Goal: Transaction & Acquisition: Purchase product/service

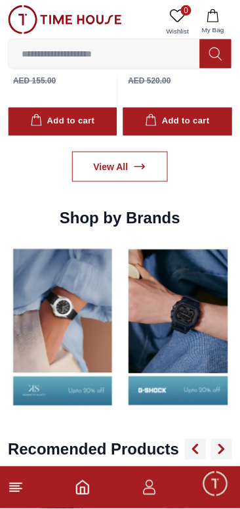
scroll to position [1159, 0]
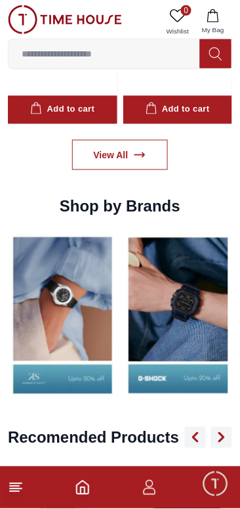
click at [43, 299] on img at bounding box center [63, 315] width 110 height 171
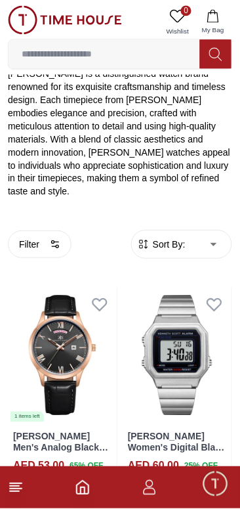
scroll to position [213, 0]
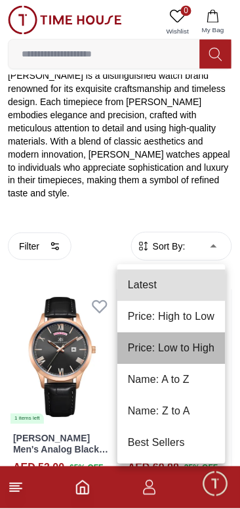
click at [183, 351] on li "Price: Low to High" at bounding box center [172, 349] width 108 height 32
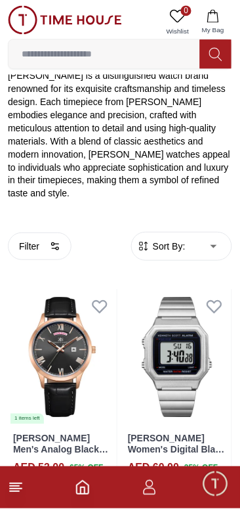
type input "*"
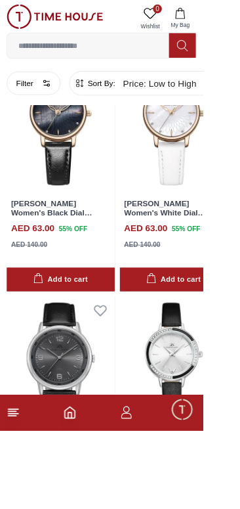
scroll to position [2791, 0]
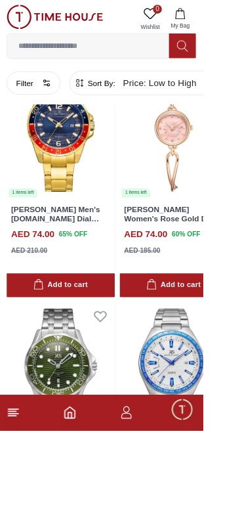
scroll to position [7158, 0]
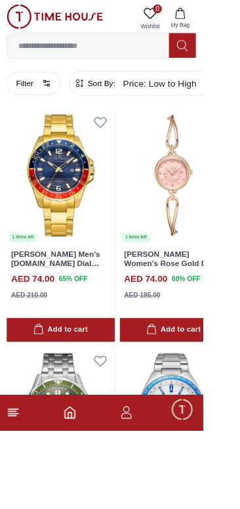
click at [74, 288] on img at bounding box center [72, 207] width 128 height 160
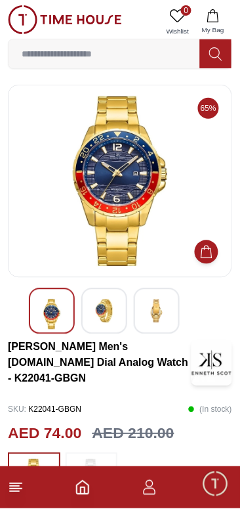
click at [225, 183] on div at bounding box center [120, 181] width 225 height 193
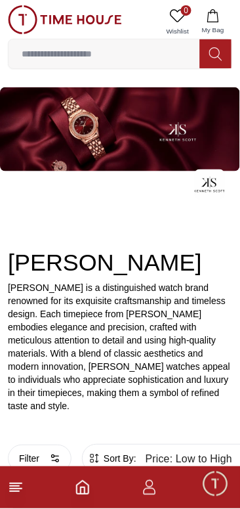
scroll to position [2347, 0]
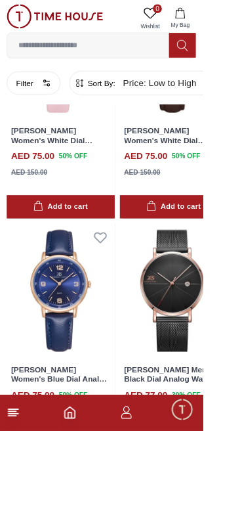
scroll to position [2796, 0]
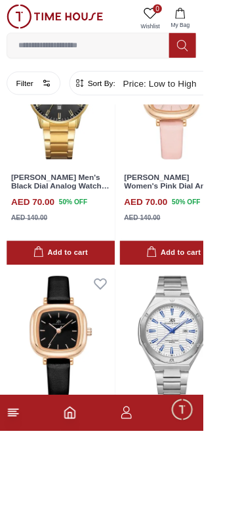
scroll to position [5658, 0]
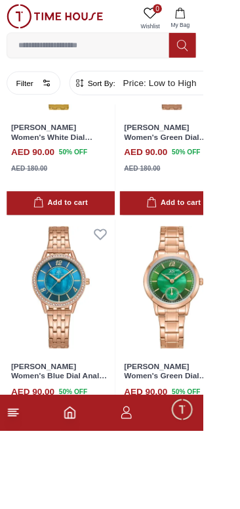
scroll to position [11366, 0]
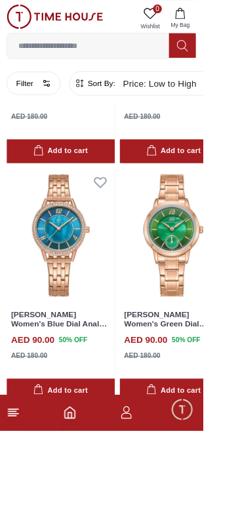
scroll to position [11392, 0]
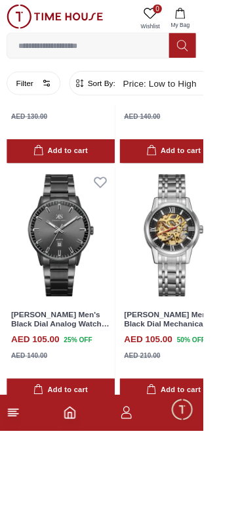
scroll to position [17073, 0]
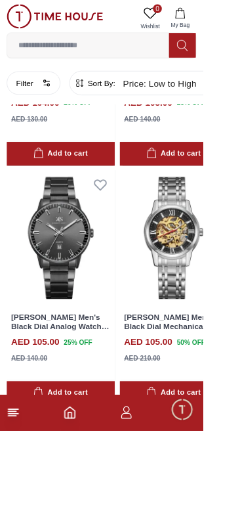
scroll to position [17123, 0]
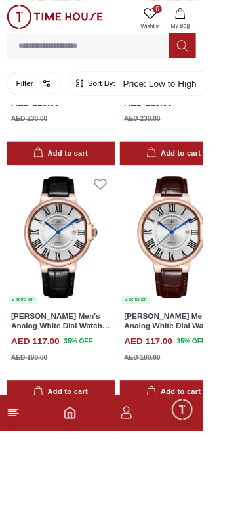
scroll to position [22627, 0]
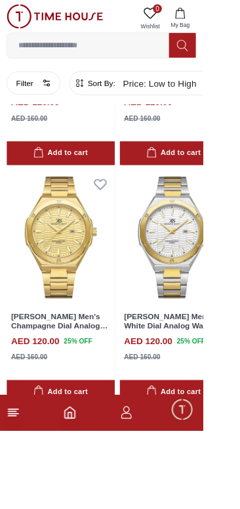
scroll to position [25715, 0]
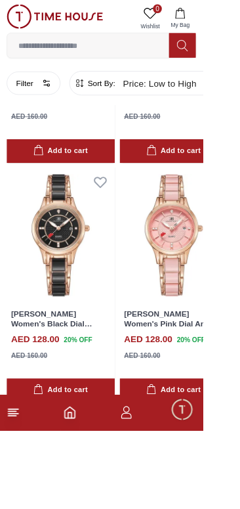
scroll to position [31322, 0]
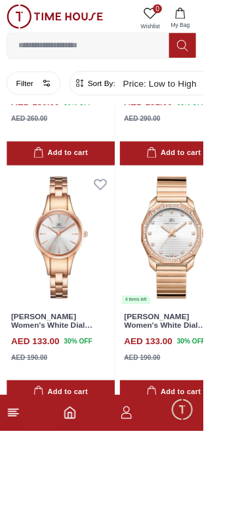
scroll to position [34313, 0]
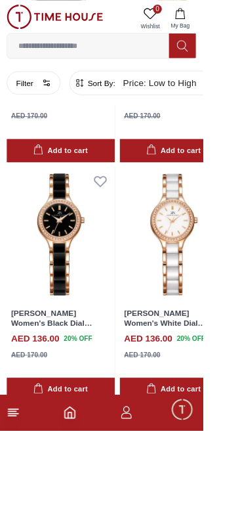
scroll to position [37120, 0]
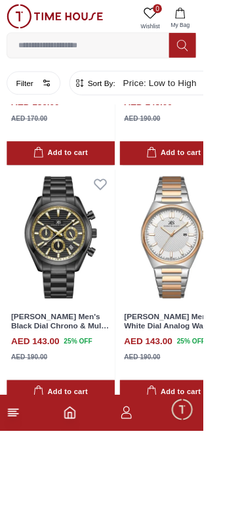
scroll to position [40045, 0]
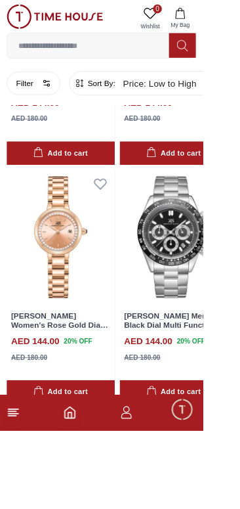
scroll to position [42894, 0]
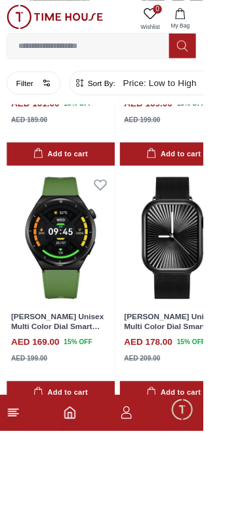
scroll to position [45649, 0]
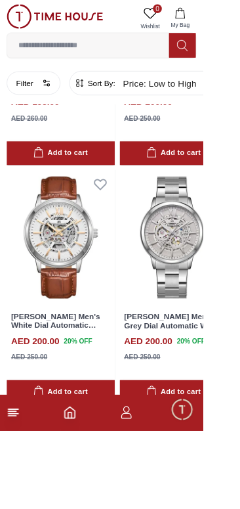
scroll to position [48656, 0]
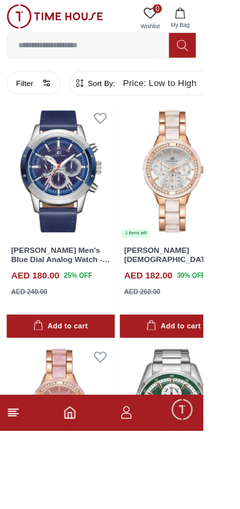
scroll to position [44564, 20]
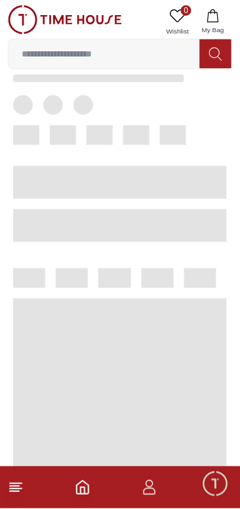
scroll to position [72, 0]
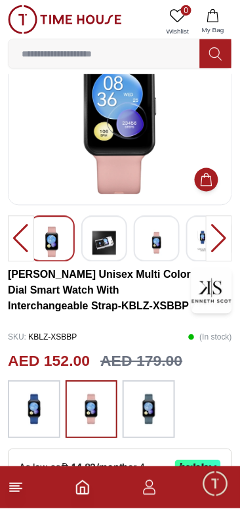
click at [223, 238] on div at bounding box center [219, 239] width 26 height 46
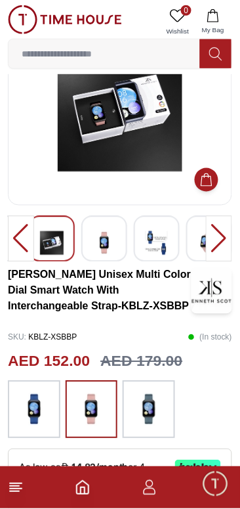
click at [221, 234] on div at bounding box center [219, 239] width 26 height 46
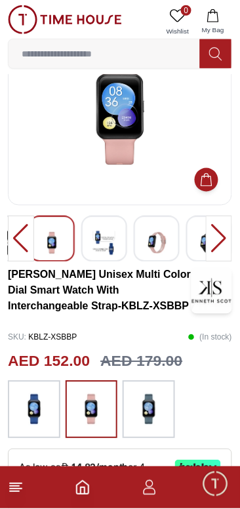
click at [223, 235] on div at bounding box center [219, 239] width 26 height 46
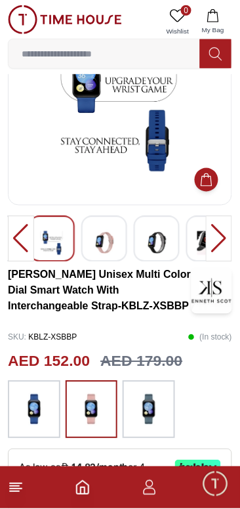
click at [221, 234] on div at bounding box center [219, 239] width 26 height 46
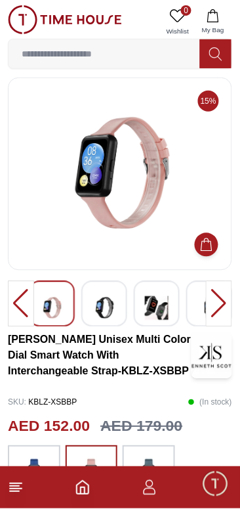
scroll to position [2, 0]
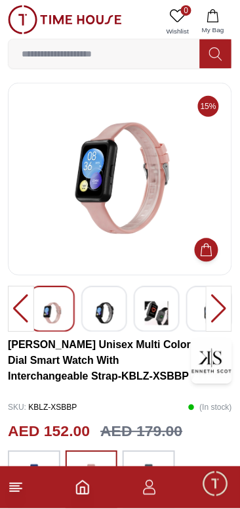
click at [220, 310] on div at bounding box center [219, 309] width 26 height 46
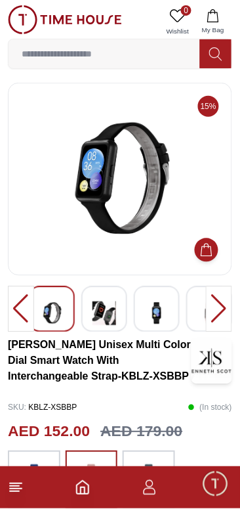
click at [222, 314] on div at bounding box center [219, 309] width 26 height 46
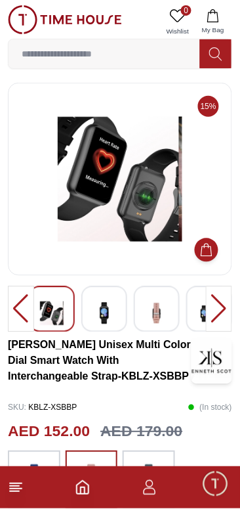
click at [221, 305] on div at bounding box center [219, 309] width 26 height 46
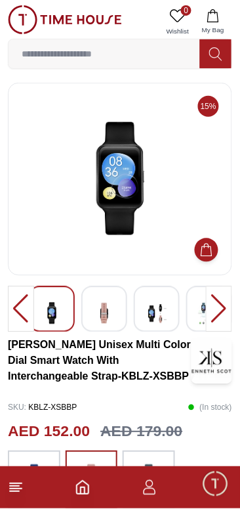
click at [221, 306] on div at bounding box center [219, 309] width 26 height 46
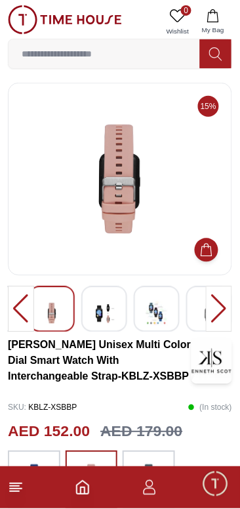
click at [219, 304] on div at bounding box center [219, 309] width 26 height 46
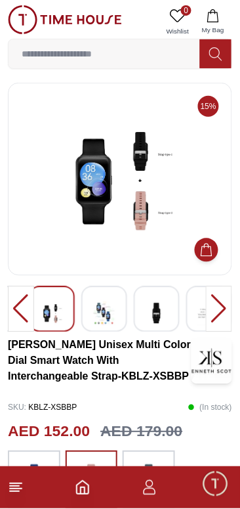
click at [224, 308] on div at bounding box center [219, 309] width 26 height 46
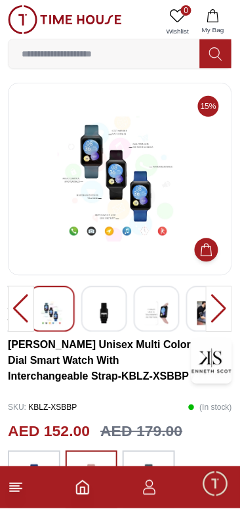
click at [221, 305] on div at bounding box center [219, 309] width 26 height 46
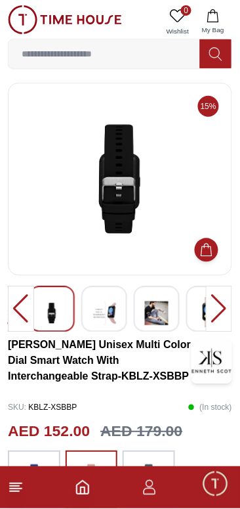
click at [221, 304] on div at bounding box center [219, 309] width 26 height 46
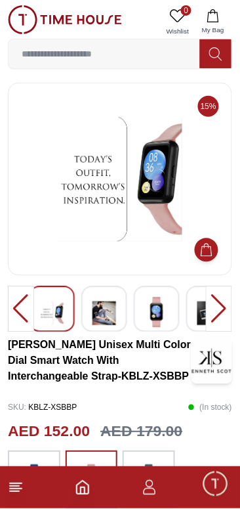
click at [225, 305] on div at bounding box center [219, 309] width 26 height 46
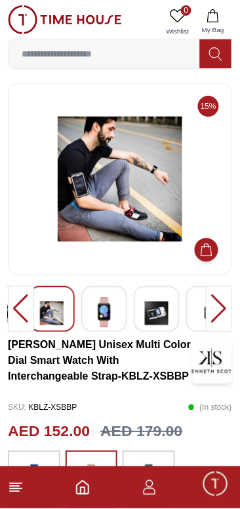
click at [223, 305] on div at bounding box center [219, 309] width 26 height 46
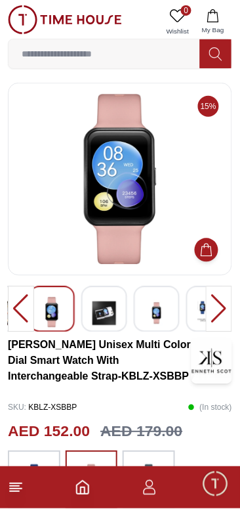
click at [221, 308] on div at bounding box center [219, 309] width 26 height 46
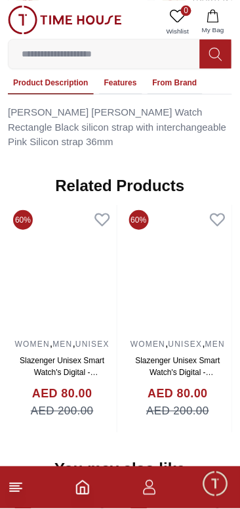
scroll to position [959, 0]
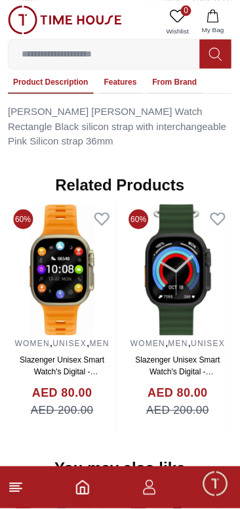
click at [160, 285] on img at bounding box center [178, 269] width 109 height 131
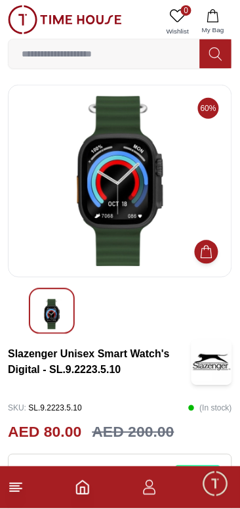
click at [82, 493] on icon "Home" at bounding box center [83, 488] width 16 height 16
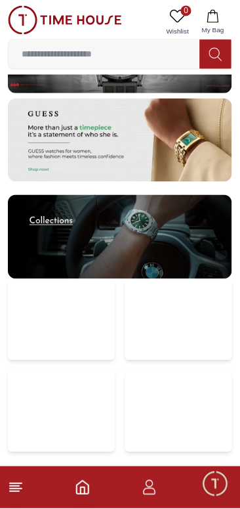
scroll to position [2708, 0]
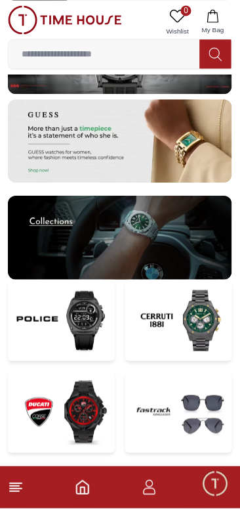
click at [58, 227] on img at bounding box center [120, 238] width 225 height 84
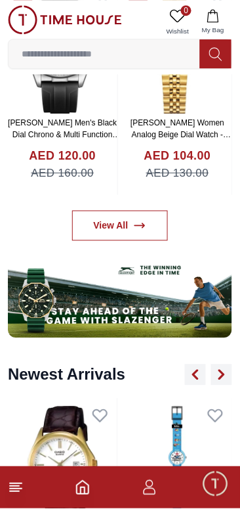
scroll to position [632, 0]
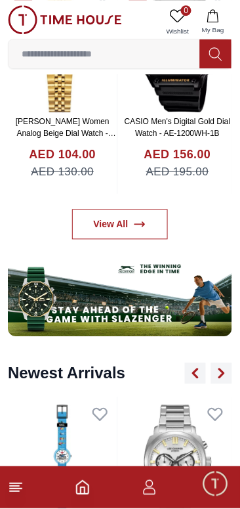
click at [169, 276] on img at bounding box center [120, 295] width 225 height 84
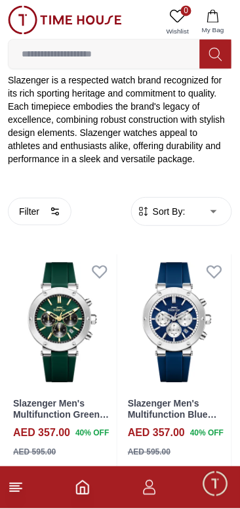
scroll to position [206, 0]
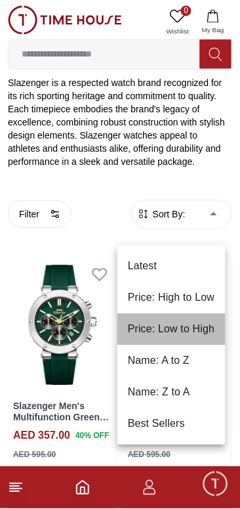
click at [174, 329] on li "Price: Low to High" at bounding box center [172, 330] width 108 height 32
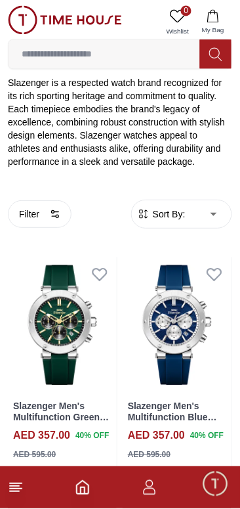
type input "*"
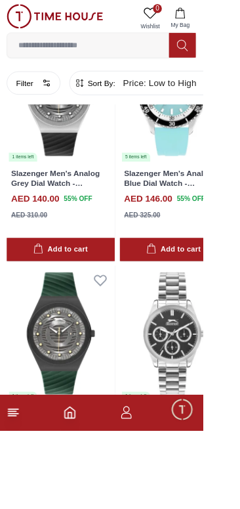
scroll to position [2408, 0]
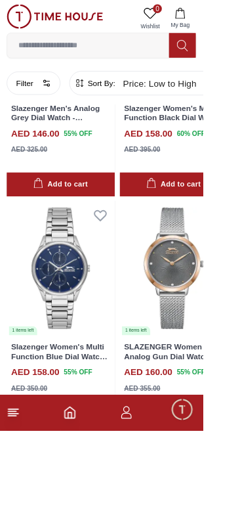
scroll to position [2538, 0]
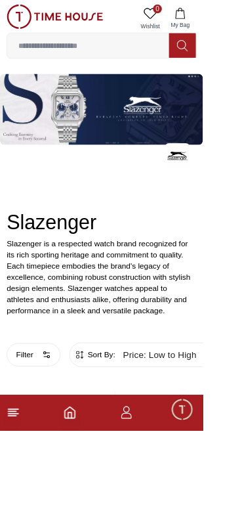
scroll to position [2478, 0]
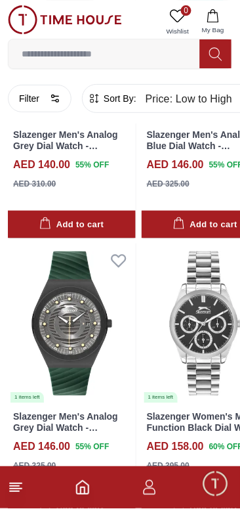
click at [83, 492] on icon "Home" at bounding box center [83, 488] width 16 height 16
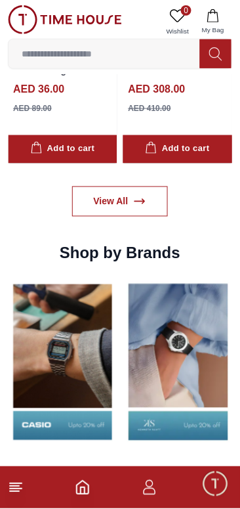
scroll to position [1122, 0]
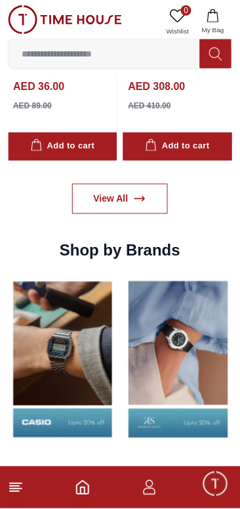
click at [163, 364] on img at bounding box center [179, 359] width 110 height 171
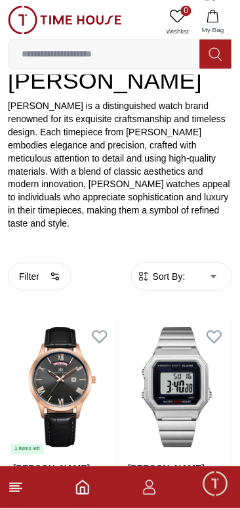
scroll to position [176, 0]
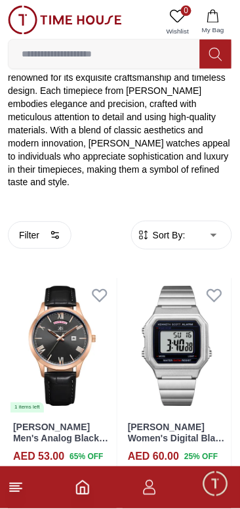
scroll to position [225, 0]
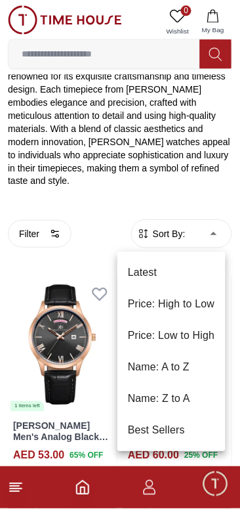
click at [153, 337] on li "Price: Low to High" at bounding box center [172, 336] width 108 height 32
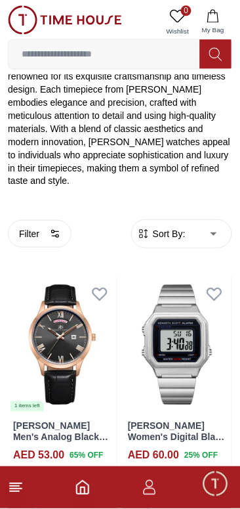
type input "*"
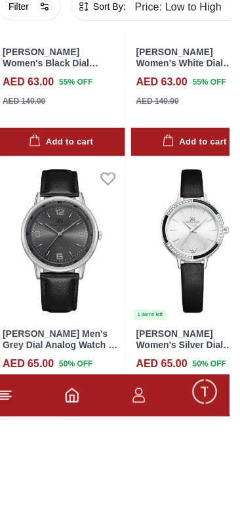
scroll to position [2788, 0]
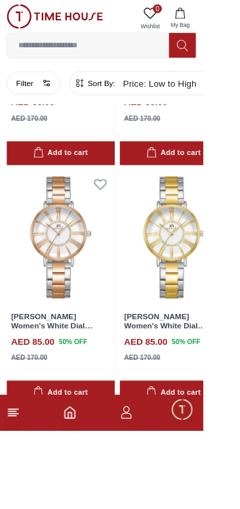
scroll to position [11392, 0]
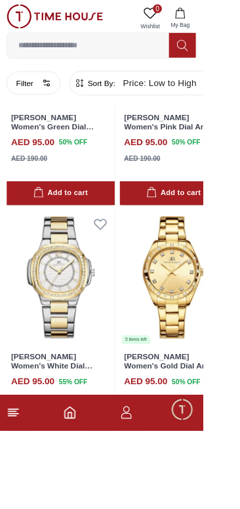
scroll to position [17009, 0]
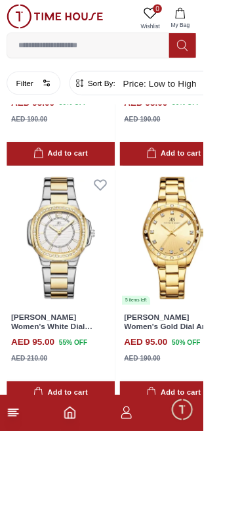
scroll to position [17120, 0]
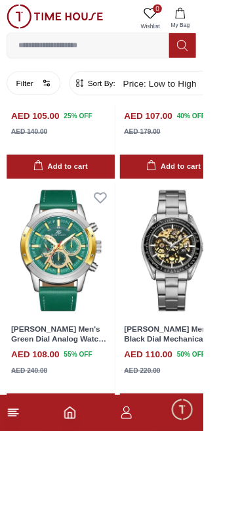
scroll to position [21196, 0]
click at [209, 94] on img at bounding box center [206, 14] width 128 height 160
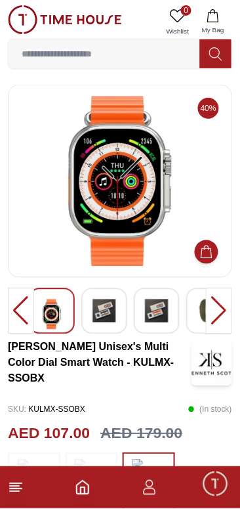
click at [216, 322] on div at bounding box center [219, 311] width 26 height 46
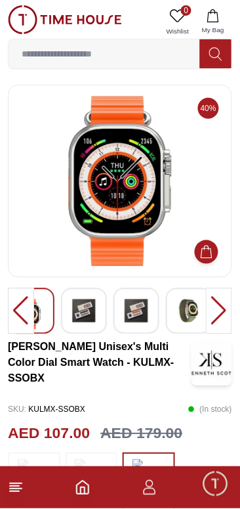
click at [219, 314] on div at bounding box center [219, 311] width 26 height 46
click at [79, 319] on img at bounding box center [84, 311] width 24 height 24
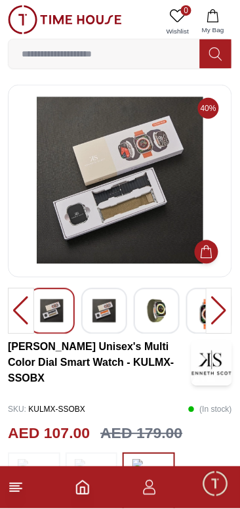
click at [106, 313] on img at bounding box center [105, 311] width 24 height 24
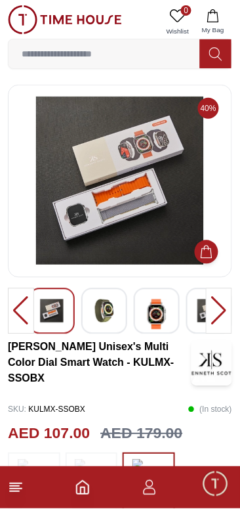
click at [220, 314] on div at bounding box center [219, 311] width 26 height 46
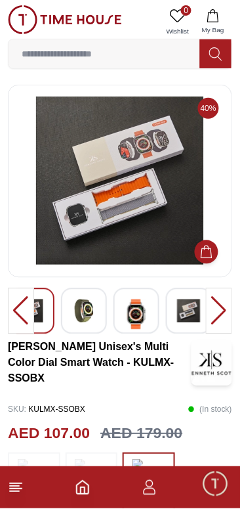
click at [221, 314] on div at bounding box center [219, 311] width 26 height 46
click at [214, 305] on div at bounding box center [219, 311] width 26 height 46
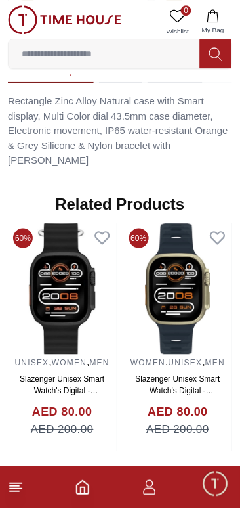
scroll to position [1200, 0]
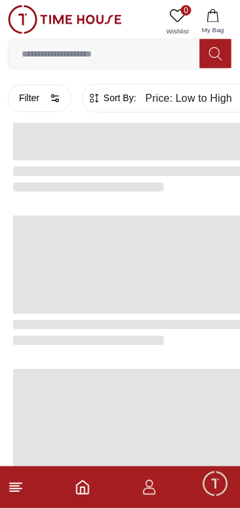
scroll to position [2347, 0]
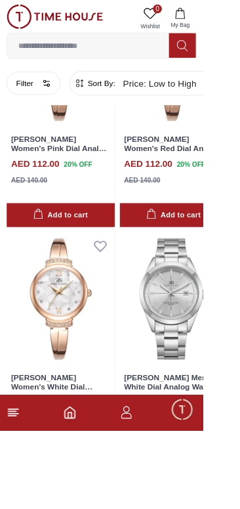
scroll to position [2788, 0]
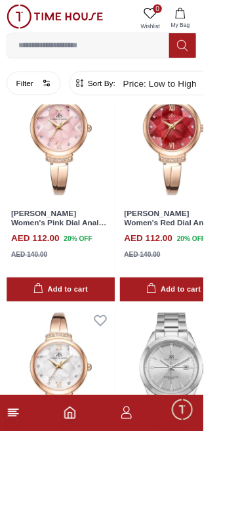
scroll to position [2676, 0]
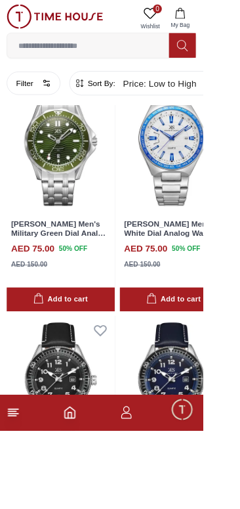
scroll to position [7477, 0]
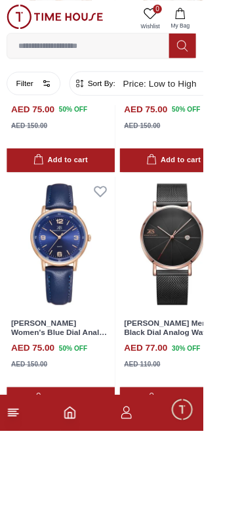
scroll to position [8522, 0]
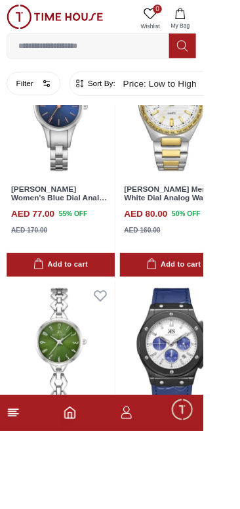
scroll to position [8946, 0]
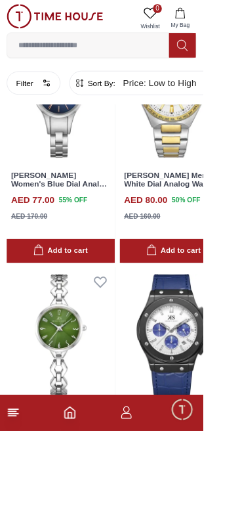
click at [104, 305] on div "Add to cart" at bounding box center [71, 297] width 64 height 15
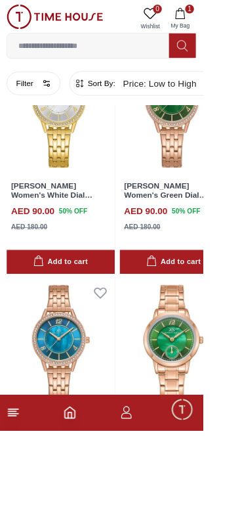
scroll to position [14132, 0]
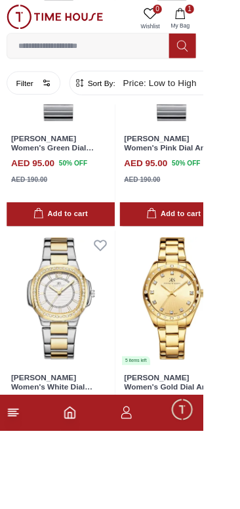
scroll to position [17076, 0]
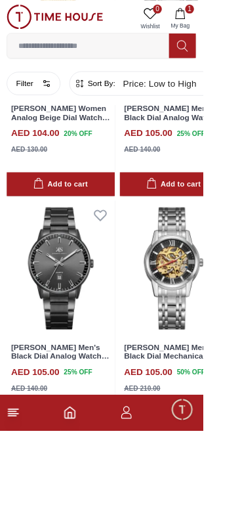
scroll to position [19801, 0]
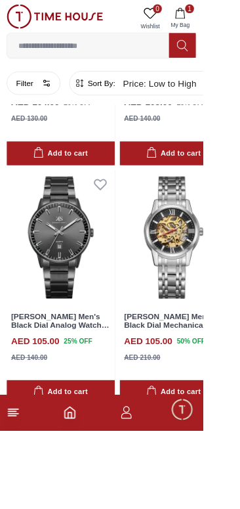
scroll to position [19987, 0]
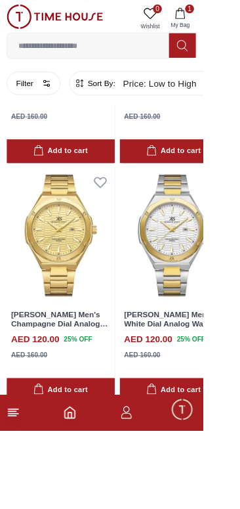
scroll to position [25682, 0]
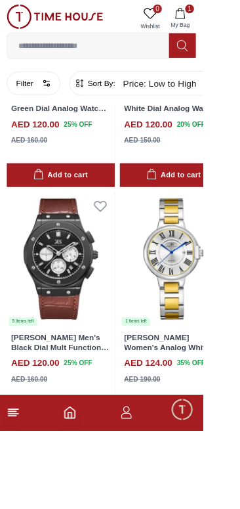
scroll to position [28452, 0]
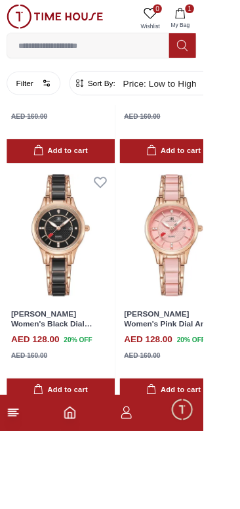
scroll to position [31423, 0]
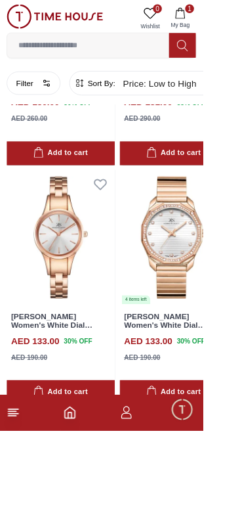
scroll to position [34317, 0]
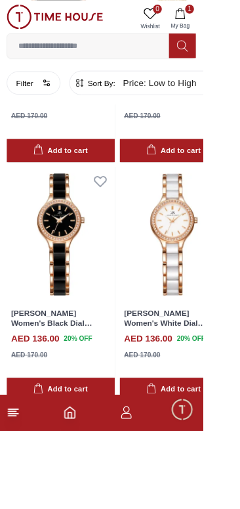
scroll to position [37173, 0]
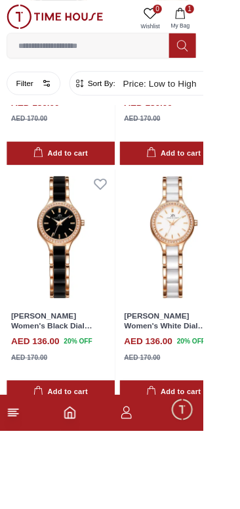
scroll to position [37181, 0]
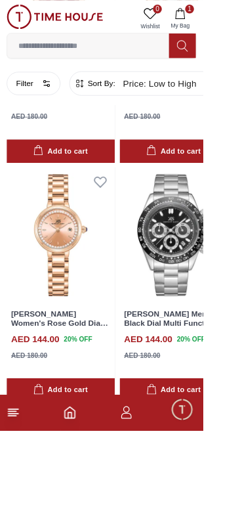
scroll to position [42818, 0]
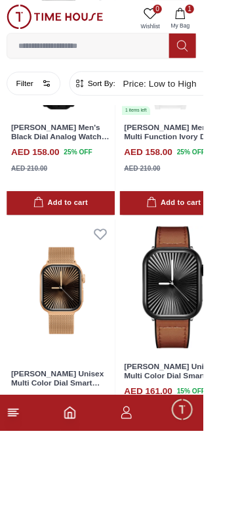
scroll to position [44587, 0]
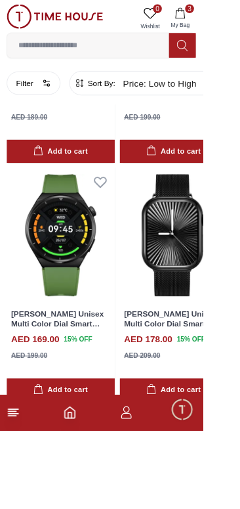
scroll to position [45794, 0]
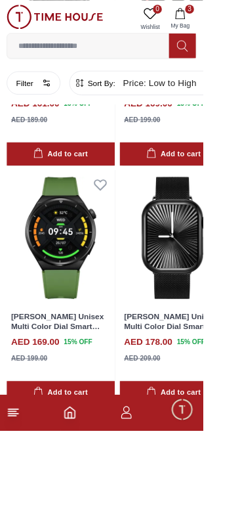
click at [211, 16] on icon "button" at bounding box center [213, 15] width 13 height 13
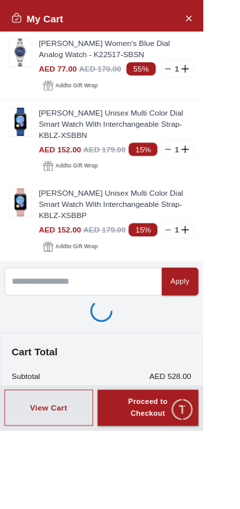
scroll to position [45791, 0]
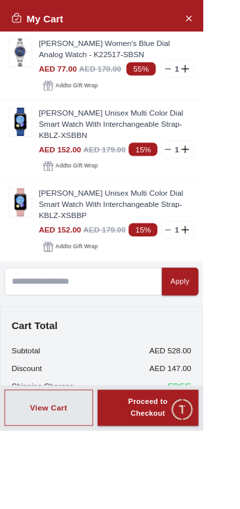
click at [202, 81] on line at bounding box center [199, 81] width 6 height 0
click at [202, 177] on line at bounding box center [199, 177] width 6 height 0
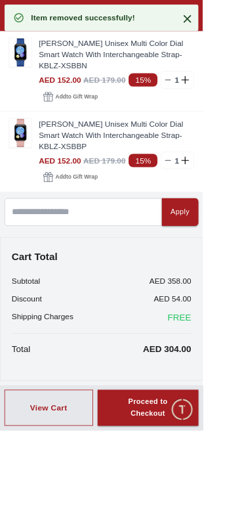
click at [202, 95] on line at bounding box center [199, 95] width 6 height 0
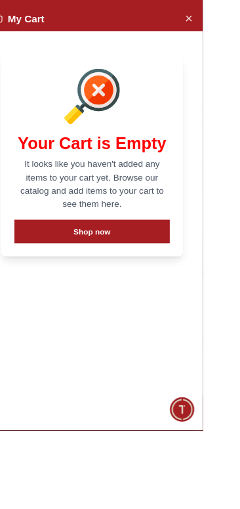
click at [217, 78] on div "Your Cart is Empty It looks like you haven't added any items to your cart yet. …" at bounding box center [108, 185] width 215 height 238
click at [227, 21] on icon "Close Account" at bounding box center [224, 21] width 6 height 6
